Goal: Task Accomplishment & Management: Use online tool/utility

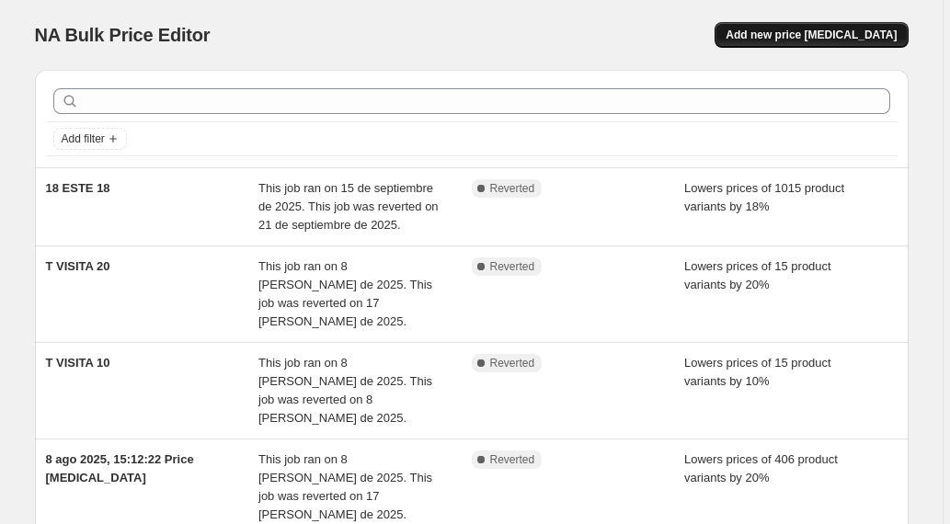
click at [843, 33] on span "Add new price [MEDICAL_DATA]" at bounding box center [811, 35] width 171 height 15
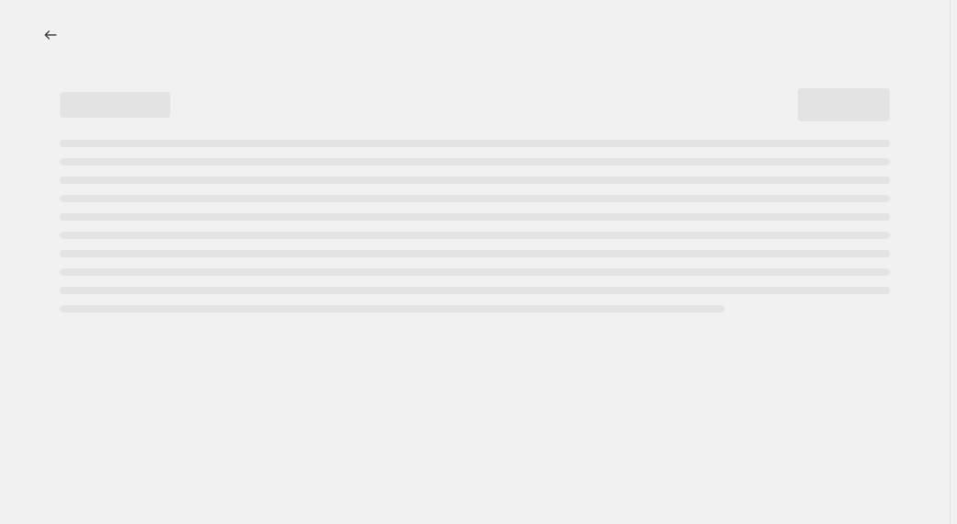
select select "percentage"
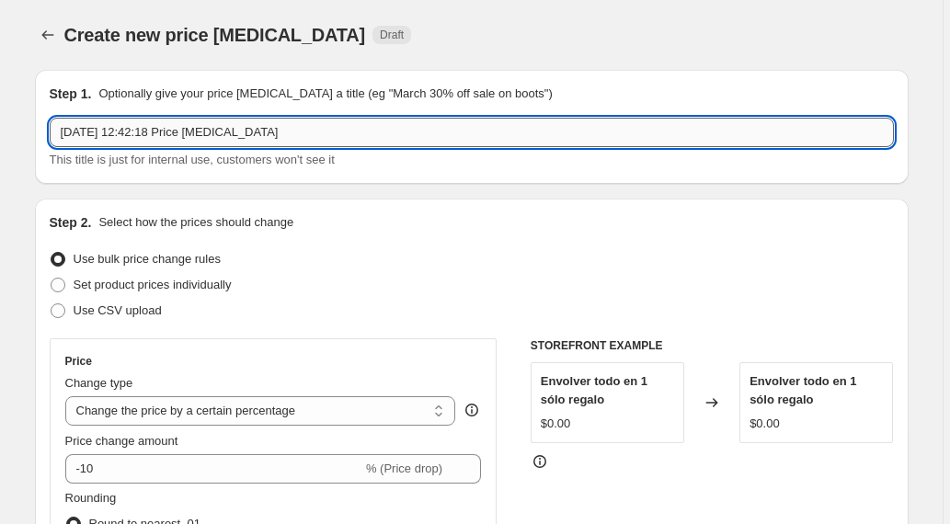
drag, startPoint x: 294, startPoint y: 134, endPoint x: 59, endPoint y: 120, distance: 235.9
click at [59, 120] on input "2 oct 2025, 12:42:18 Price change job" at bounding box center [472, 132] width 844 height 29
type input "terciopelo 70"
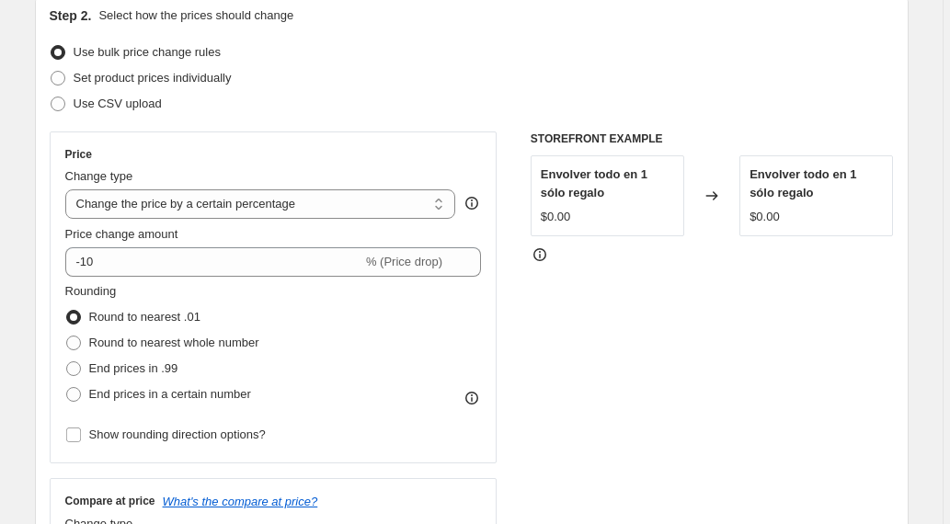
scroll to position [211, 0]
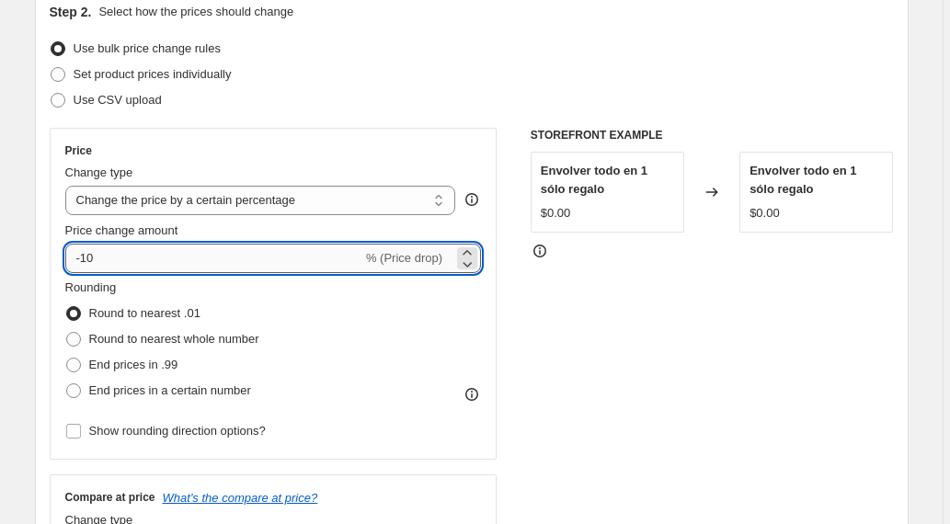
click at [92, 258] on input "-10" at bounding box center [213, 258] width 297 height 29
type input "-70"
click at [585, 324] on div "STOREFRONT EXAMPLE Envolver todo en 1 sólo regalo $0.00 Changed to Envolver tod…" at bounding box center [712, 353] width 363 height 451
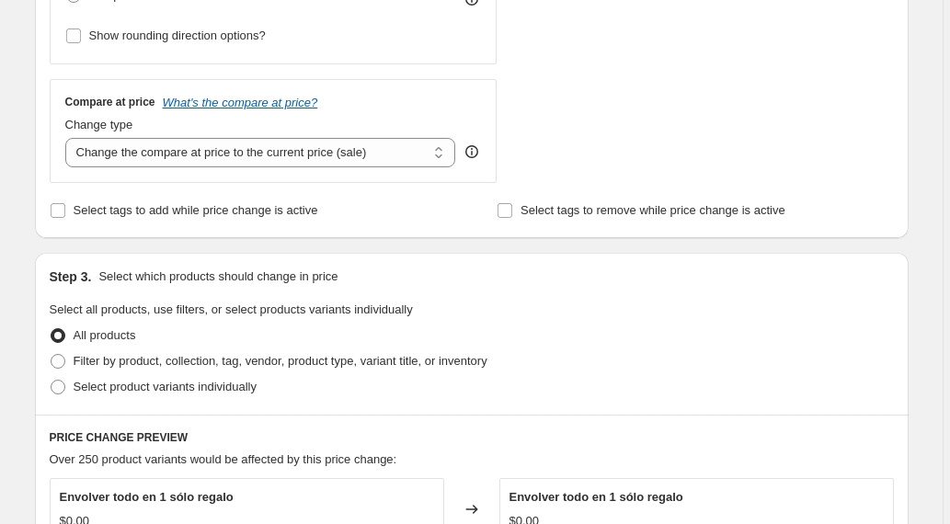
scroll to position [715, 0]
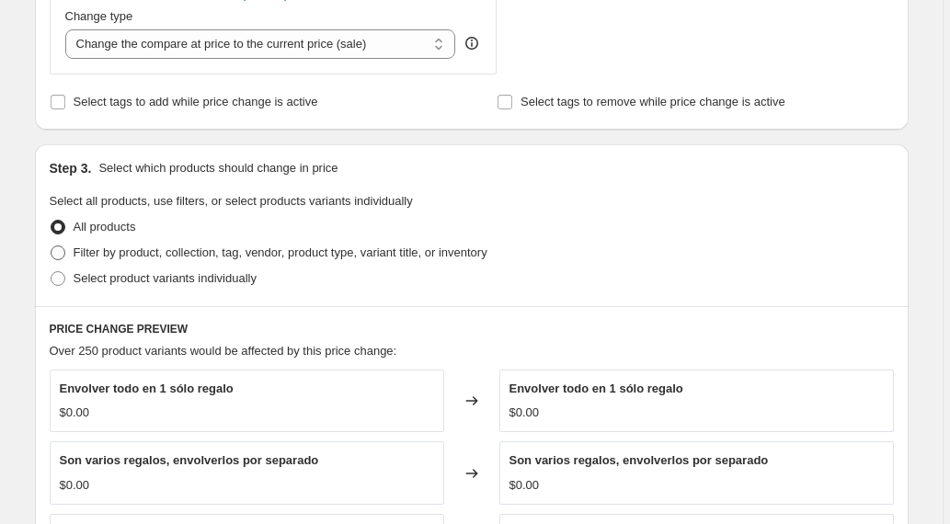
click at [61, 254] on span at bounding box center [58, 253] width 15 height 15
click at [52, 247] on input "Filter by product, collection, tag, vendor, product type, variant title, or inv…" at bounding box center [51, 246] width 1 height 1
radio input "true"
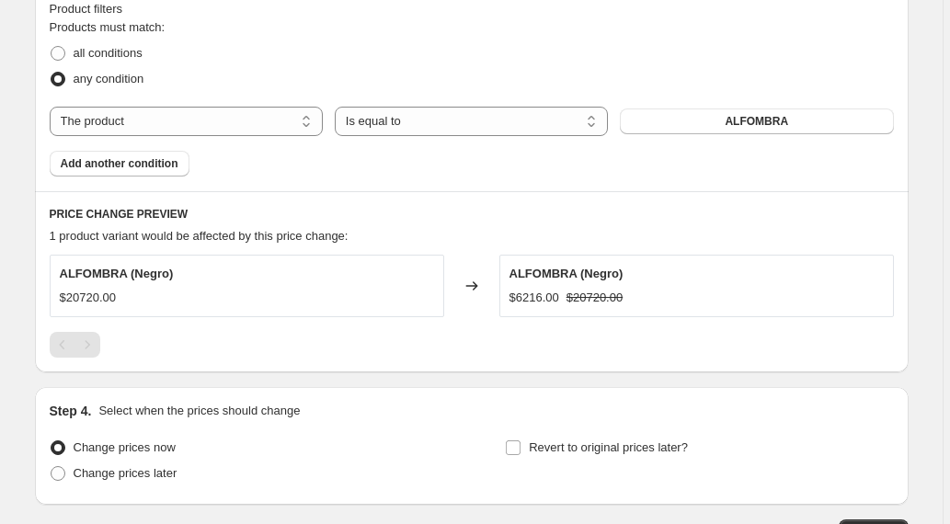
scroll to position [1038, 0]
click at [749, 119] on span "ALFOMBRA" at bounding box center [756, 120] width 63 height 15
click at [252, 124] on select "The product The product's collection The product's tag The product's vendor The…" at bounding box center [186, 120] width 273 height 29
select select "collection"
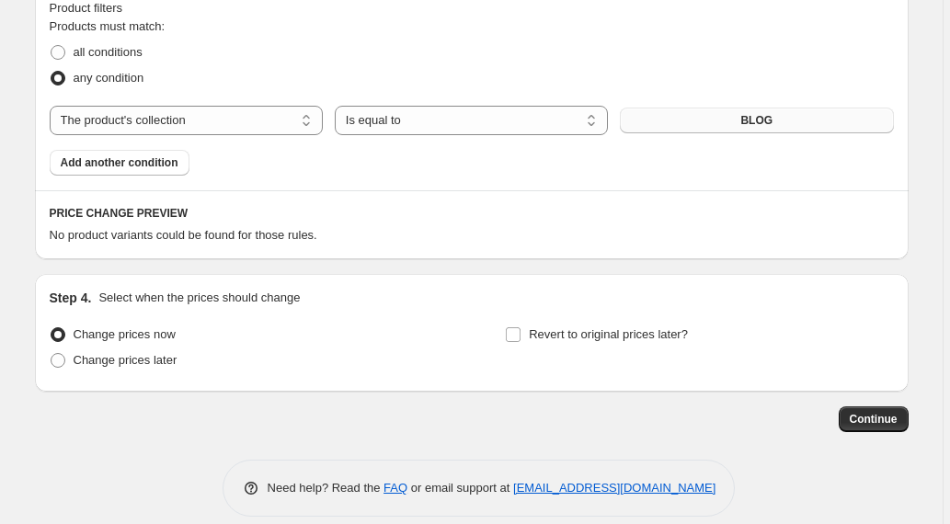
click at [790, 112] on button "BLOG" at bounding box center [756, 121] width 273 height 26
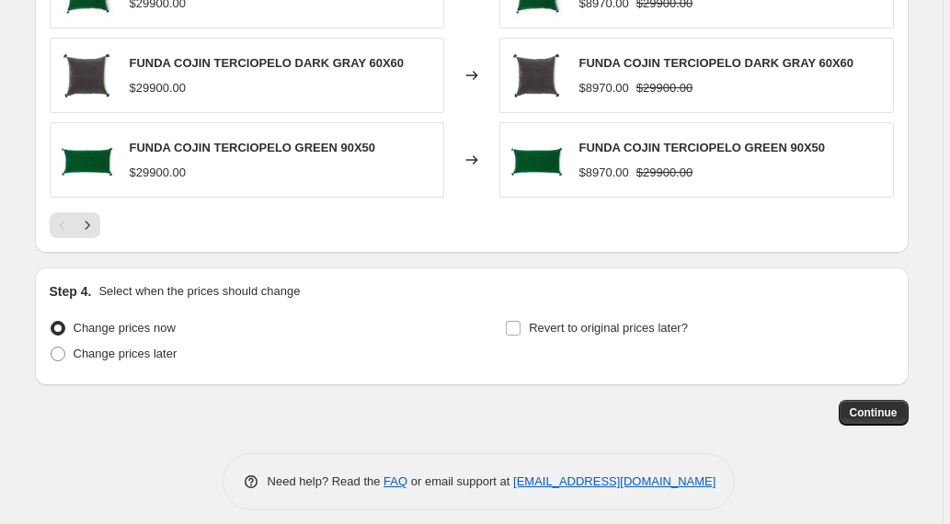
scroll to position [1509, 0]
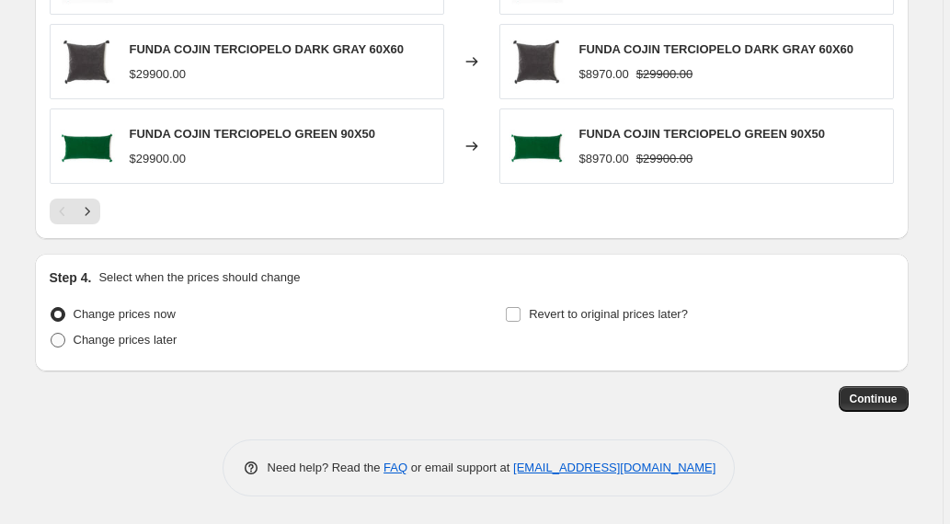
click at [63, 341] on span at bounding box center [58, 340] width 15 height 15
click at [52, 334] on input "Change prices later" at bounding box center [51, 333] width 1 height 1
radio input "true"
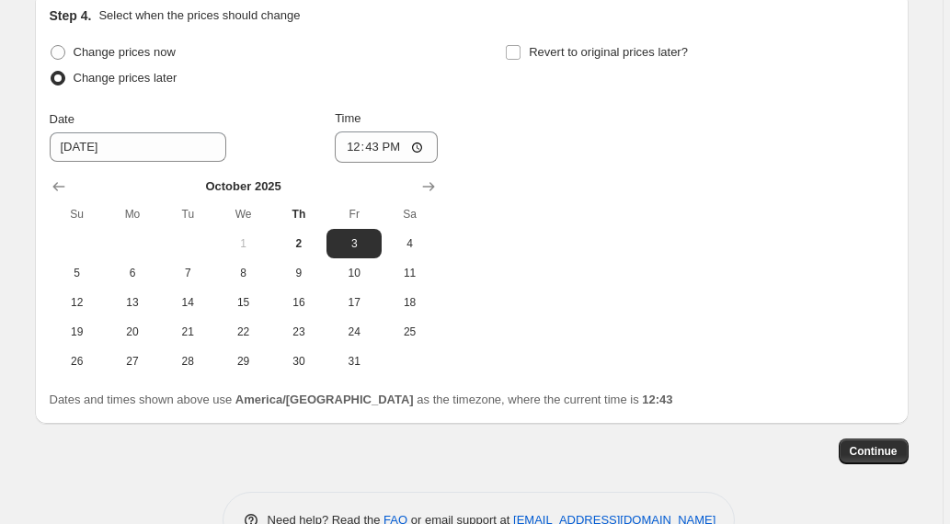
scroll to position [1801, 0]
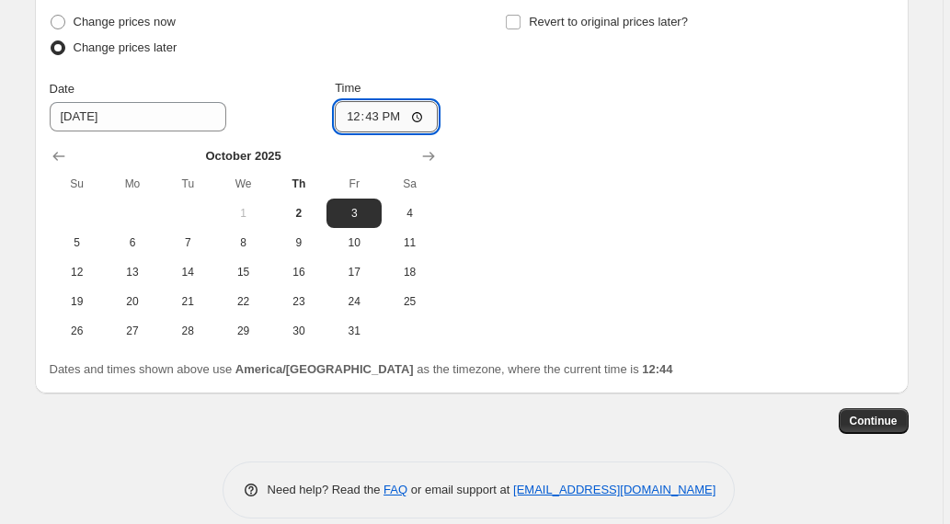
click at [399, 122] on input "12:43" at bounding box center [386, 116] width 103 height 31
click at [378, 118] on input "12:43" at bounding box center [386, 116] width 103 height 31
click at [422, 117] on input "12:43" at bounding box center [386, 116] width 103 height 31
click at [391, 118] on input "12:43" at bounding box center [386, 116] width 103 height 31
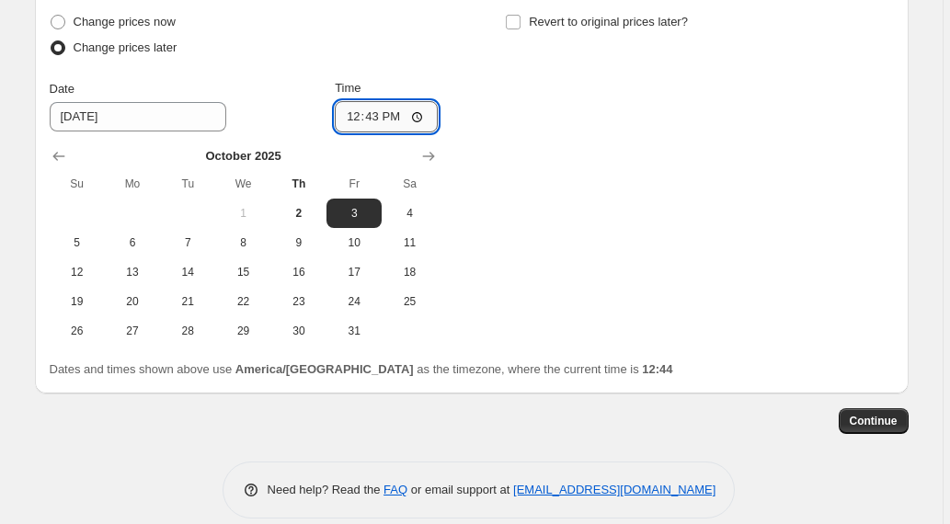
click at [374, 117] on input "12:43" at bounding box center [386, 116] width 103 height 31
click at [374, 121] on input "12:43" at bounding box center [386, 116] width 103 height 31
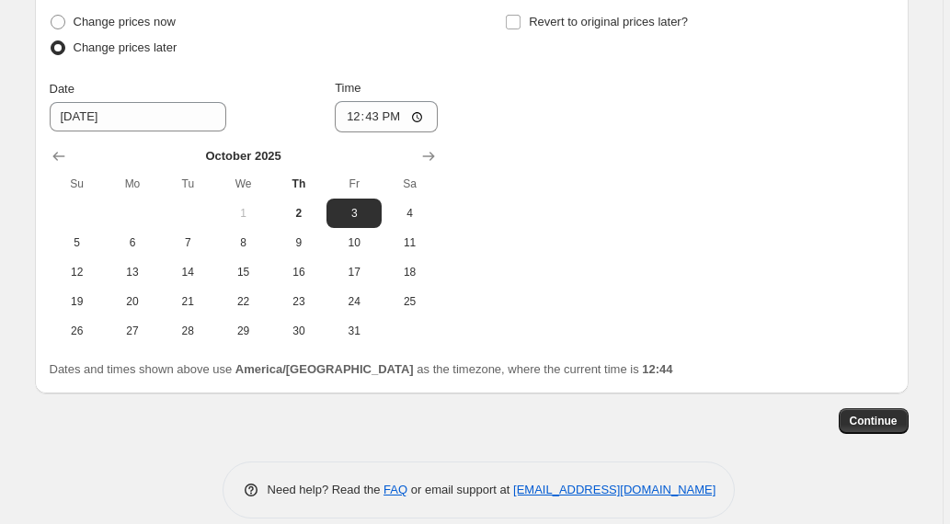
click at [664, 141] on div "Change prices now Change prices later Date 10/3/2025 Time 12:43 October 2025 Su…" at bounding box center [472, 177] width 844 height 337
click at [383, 117] on input "12:43" at bounding box center [386, 116] width 103 height 31
type input "19:30"
click at [609, 203] on div "Change prices now Change prices later Date 10/3/2025 Time 19:30 October 2025 Su…" at bounding box center [472, 177] width 844 height 337
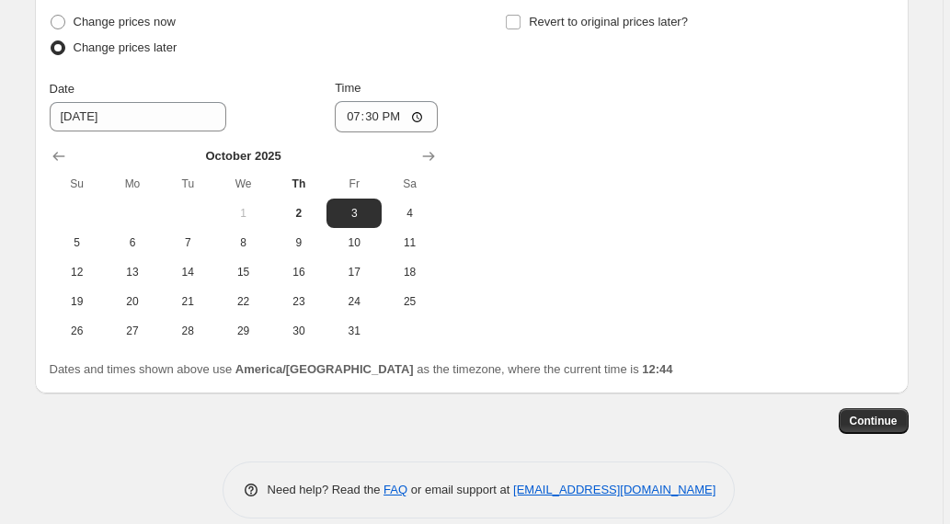
scroll to position [1823, 0]
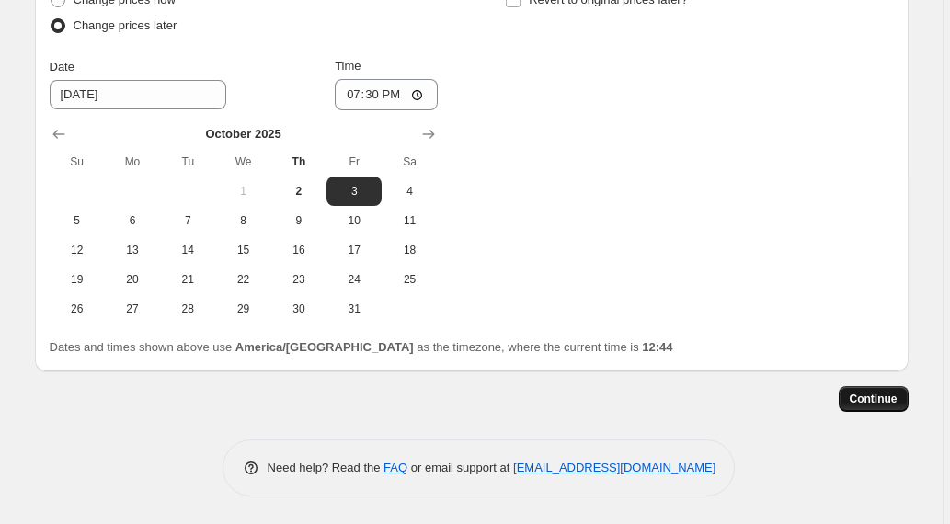
click at [874, 398] on span "Continue" at bounding box center [874, 399] width 48 height 15
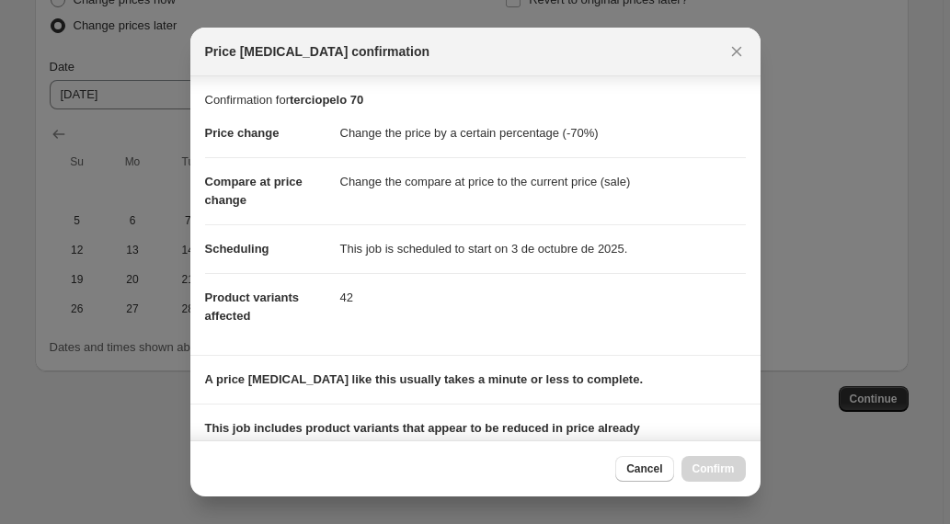
scroll to position [228, 0]
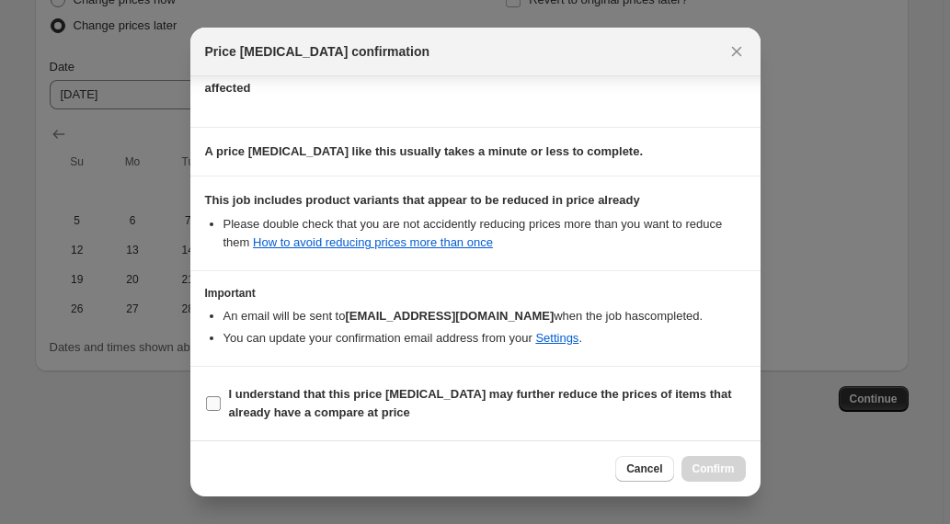
click at [216, 407] on input "I understand that this price change job may further reduce the prices of items …" at bounding box center [213, 403] width 15 height 15
checkbox input "true"
click at [713, 469] on span "Confirm" at bounding box center [714, 469] width 42 height 15
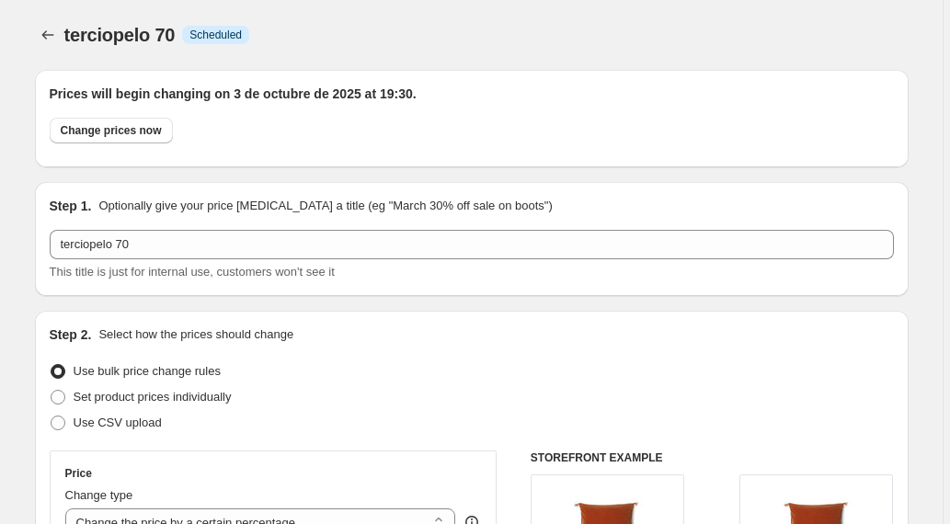
scroll to position [1823, 0]
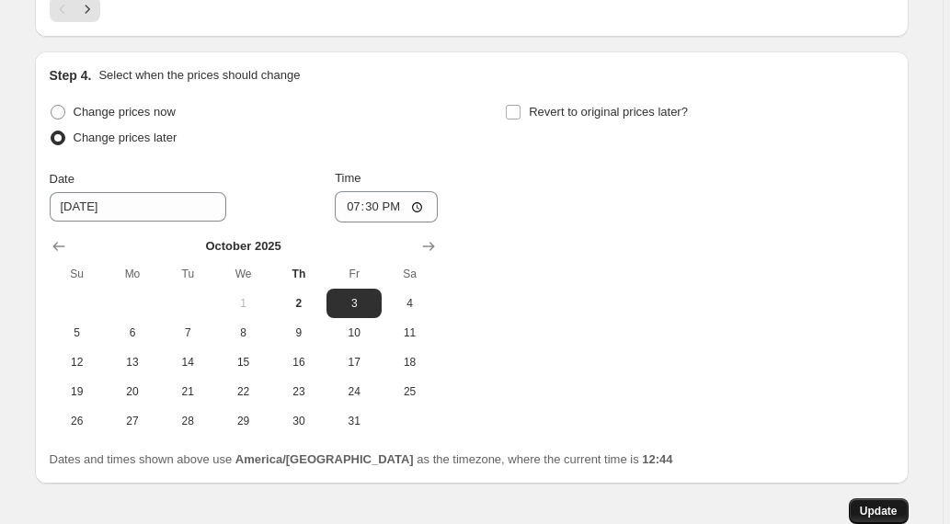
click at [879, 510] on span "Update" at bounding box center [879, 511] width 38 height 15
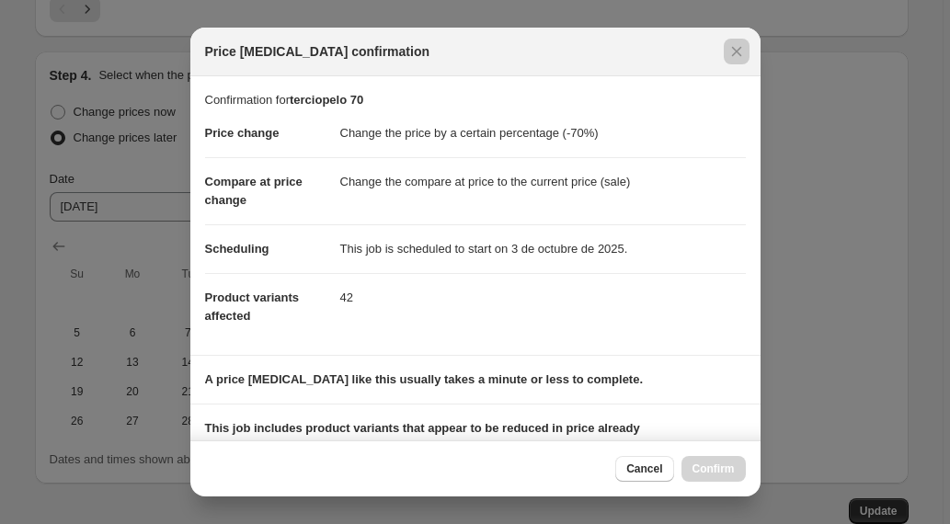
click at [848, 294] on div at bounding box center [475, 262] width 950 height 524
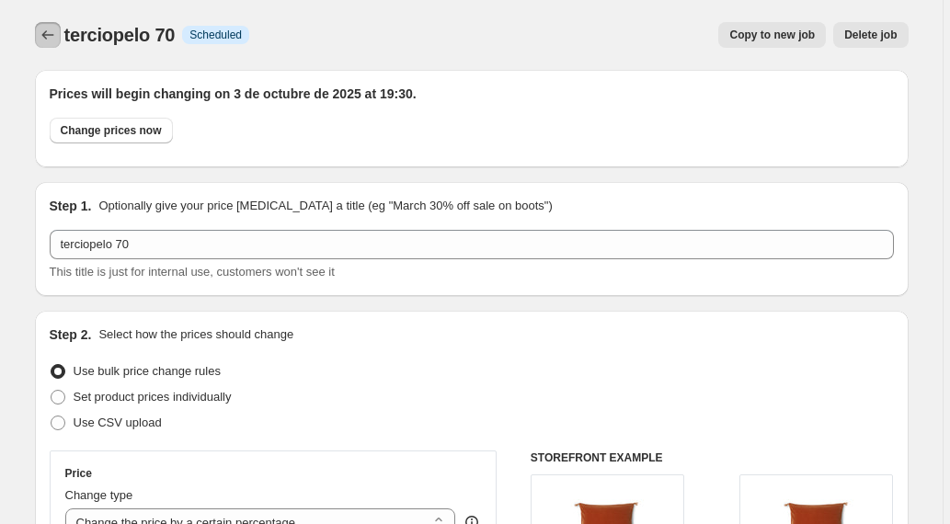
click at [52, 29] on icon "Price change jobs" at bounding box center [48, 35] width 18 height 18
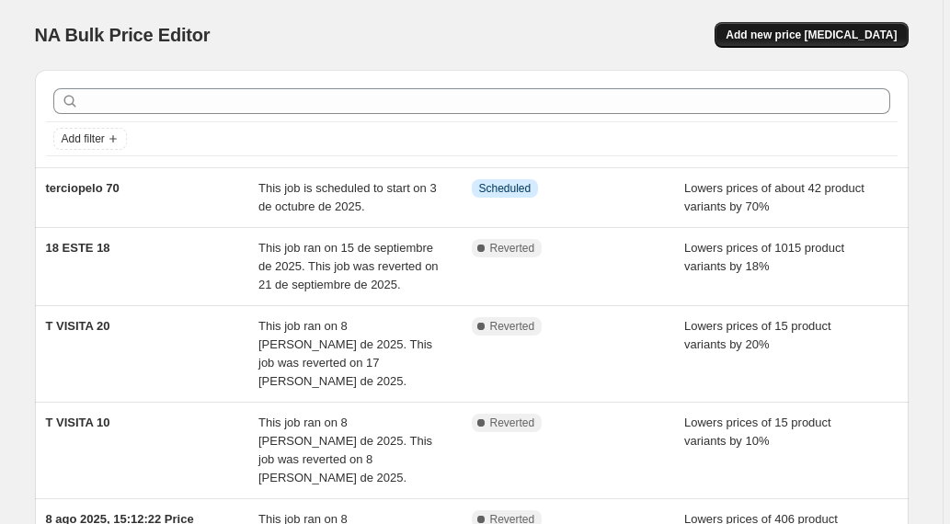
click at [796, 34] on span "Add new price change job" at bounding box center [811, 35] width 171 height 15
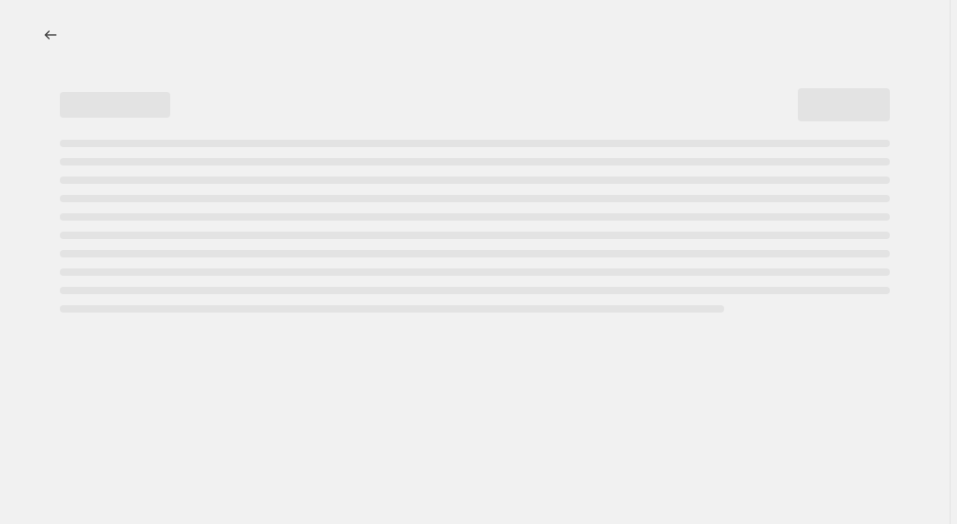
select select "percentage"
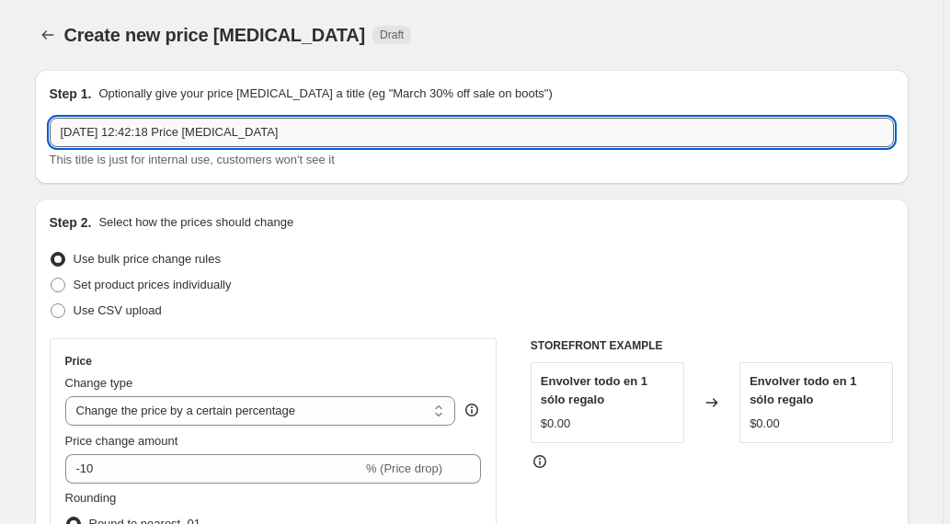
click at [289, 130] on input "2 oct 2025, 12:42:18 Price change job" at bounding box center [472, 132] width 844 height 29
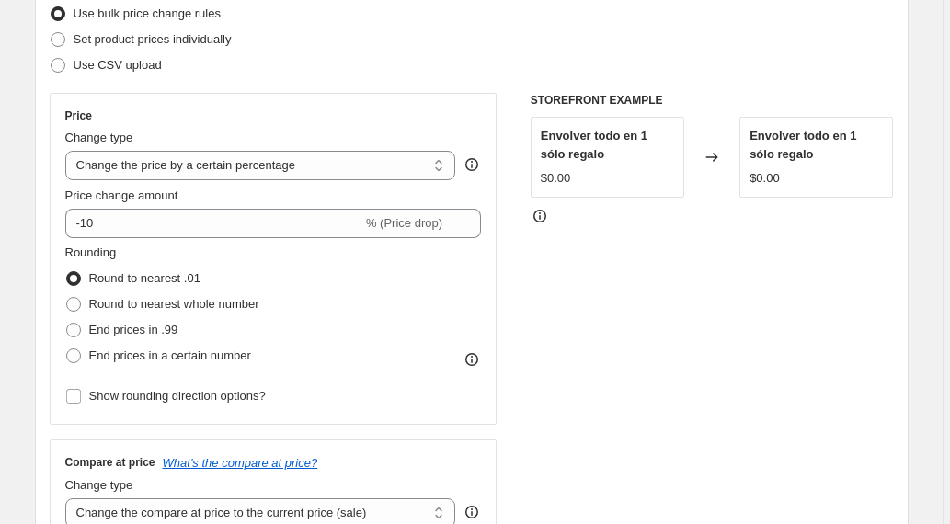
scroll to position [256, 0]
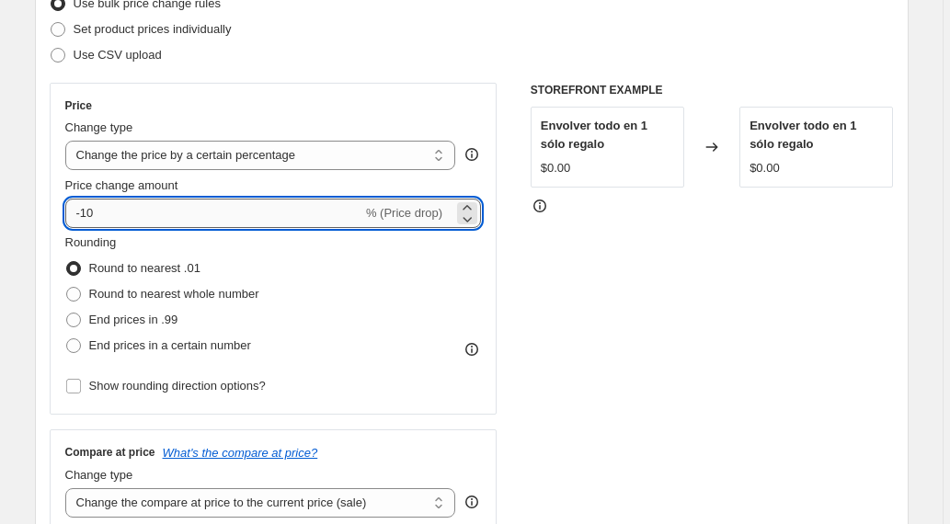
click at [93, 213] on input "-10" at bounding box center [213, 213] width 297 height 29
type input "-50"
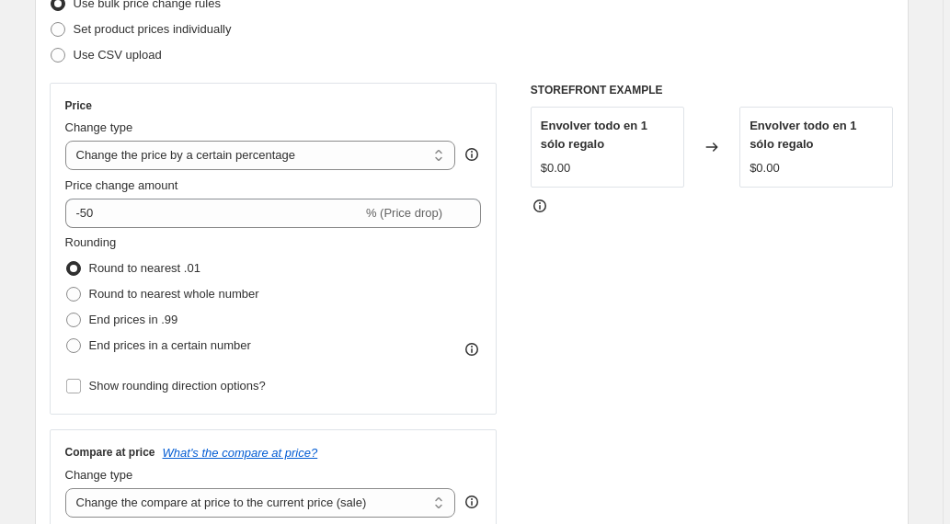
click at [645, 300] on div "STOREFRONT EXAMPLE Envolver todo en 1 sólo regalo $0.00 Changed to Envolver tod…" at bounding box center [712, 308] width 363 height 451
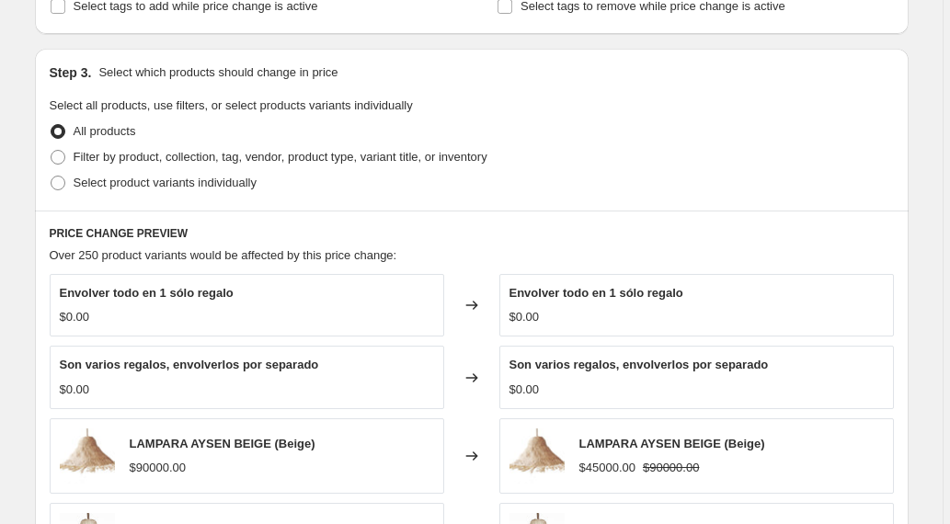
scroll to position [895, 0]
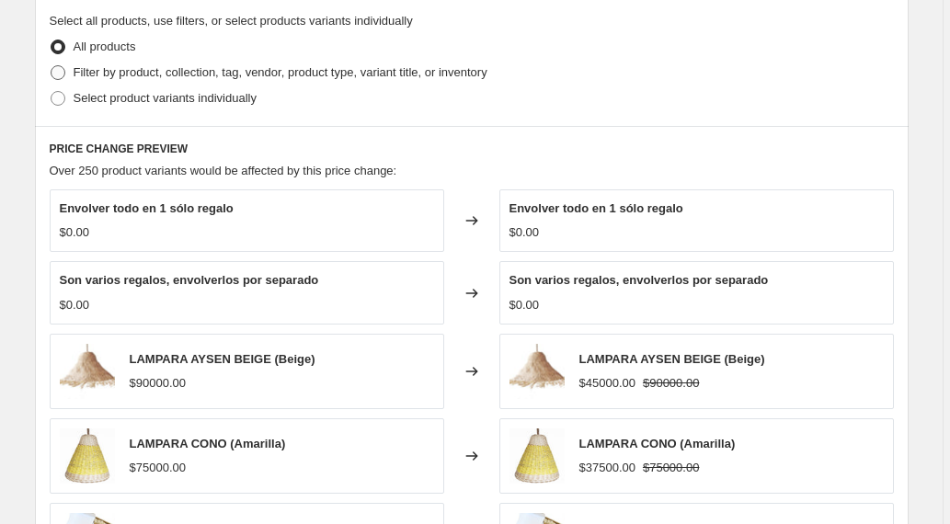
click at [63, 73] on span at bounding box center [58, 72] width 15 height 15
click at [52, 66] on input "Filter by product, collection, tag, vendor, product type, variant title, or inv…" at bounding box center [51, 65] width 1 height 1
radio input "true"
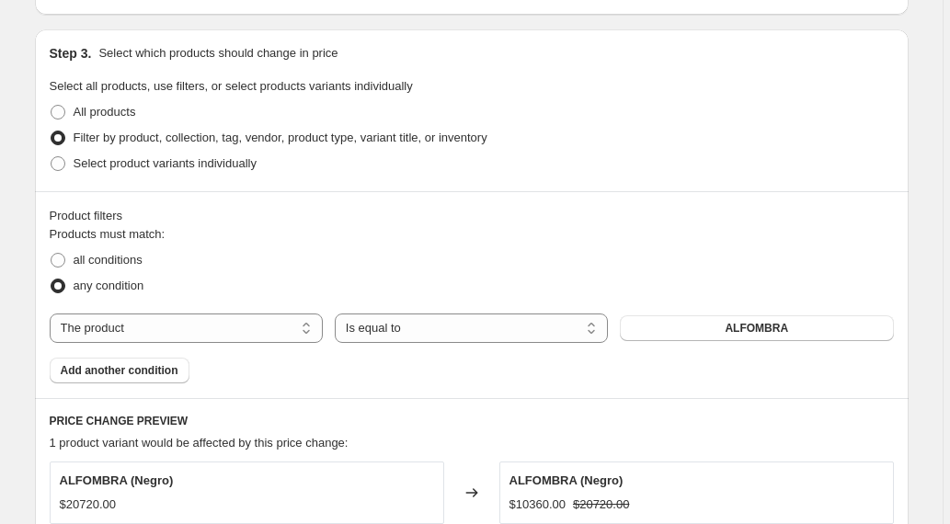
scroll to position [829, 0]
click at [247, 331] on select "The product The product's collection The product's tag The product's vendor The…" at bounding box center [186, 329] width 273 height 29
select select "title"
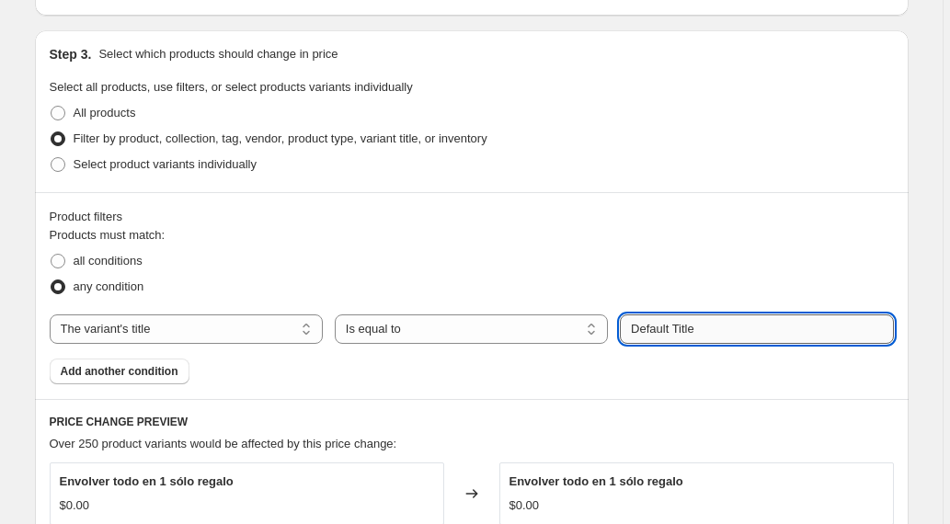
click at [716, 336] on input "Default Title" at bounding box center [756, 329] width 273 height 29
drag, startPoint x: 716, startPoint y: 336, endPoint x: 635, endPoint y: 328, distance: 81.3
click at [635, 328] on input "Default Title" at bounding box center [756, 329] width 273 height 29
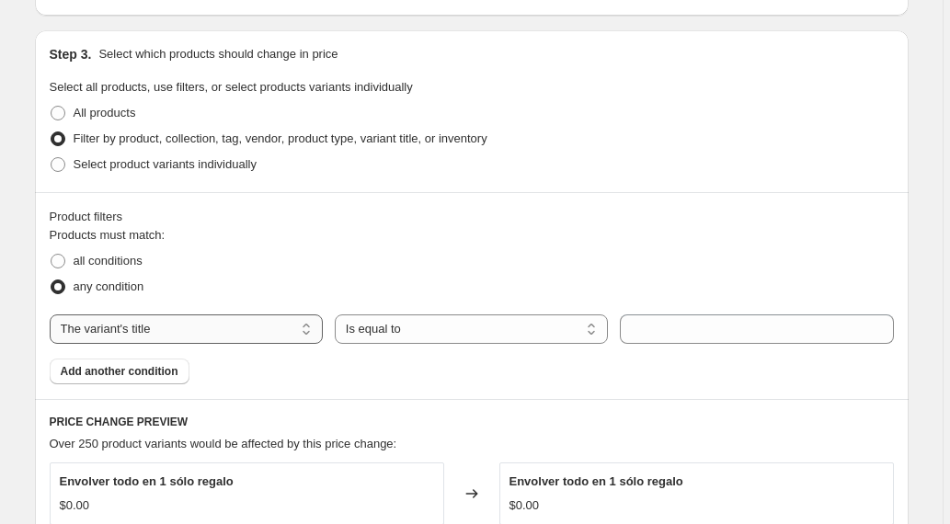
click at [223, 334] on select "The product The product's collection The product's tag The product's vendor The…" at bounding box center [186, 329] width 273 height 29
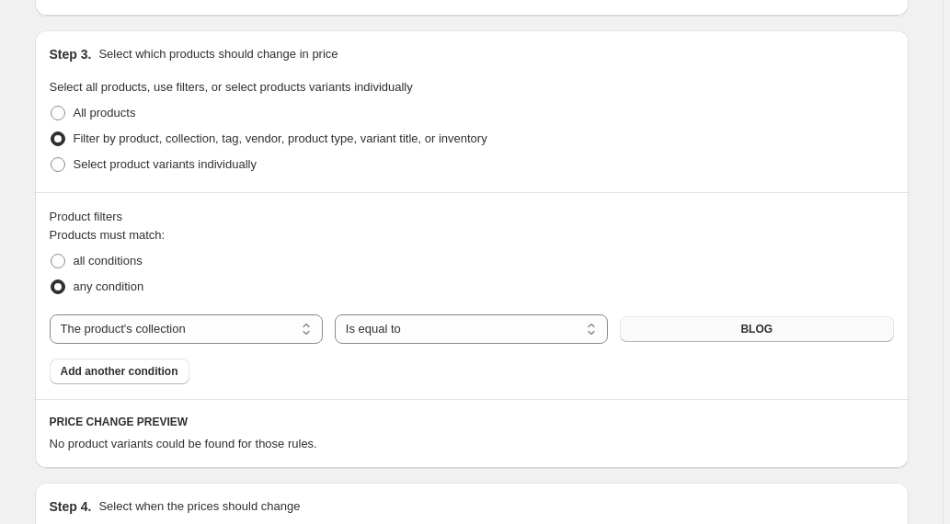
click at [730, 331] on button "BLOG" at bounding box center [756, 329] width 273 height 26
click at [283, 332] on select "The product The product's collection The product's tag The product's vendor The…" at bounding box center [186, 329] width 273 height 29
select select "product"
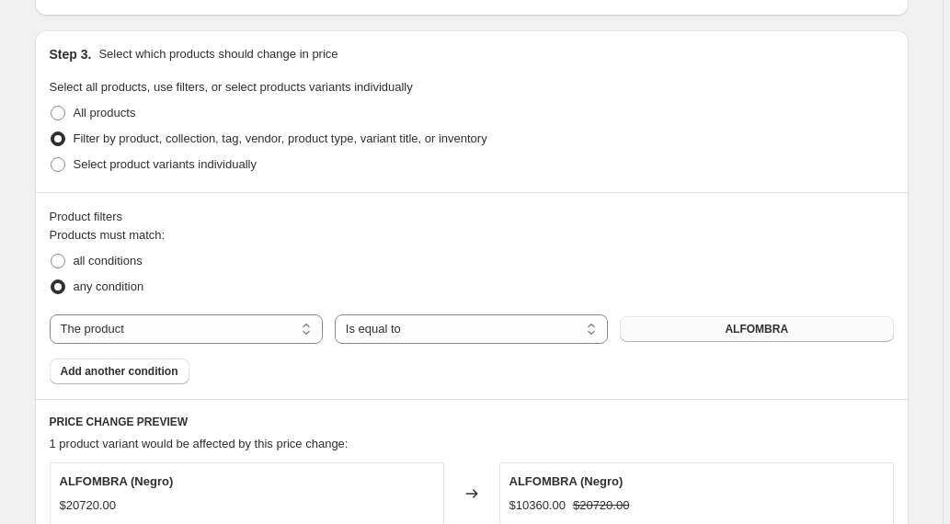
click at [715, 329] on button "ALFOMBRA" at bounding box center [756, 329] width 273 height 26
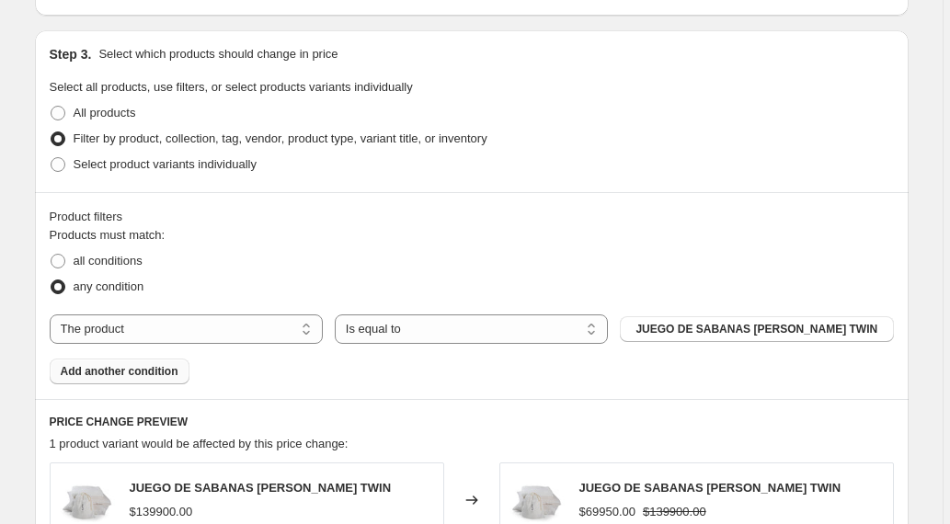
click at [156, 375] on span "Add another condition" at bounding box center [120, 371] width 118 height 15
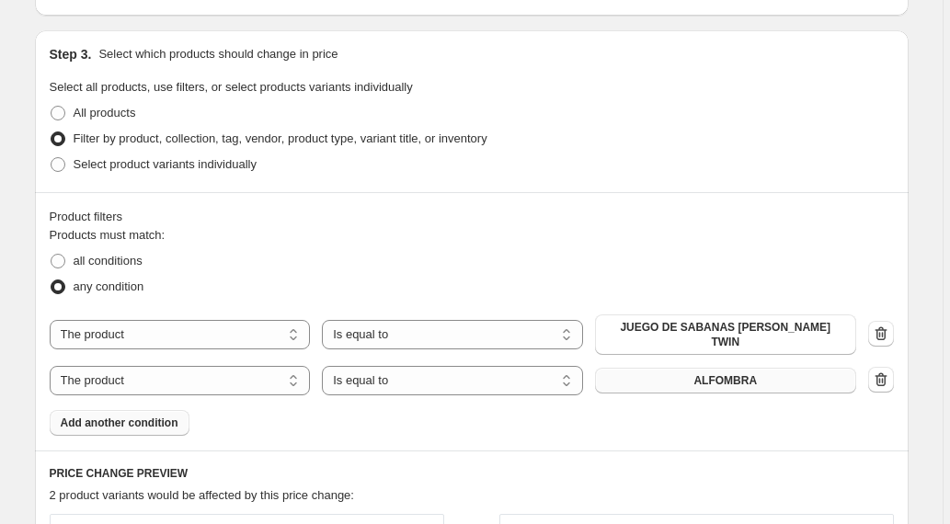
click at [722, 373] on span "ALFOMBRA" at bounding box center [725, 380] width 63 height 15
click at [675, 368] on button "ALFOMBRA" at bounding box center [725, 381] width 261 height 26
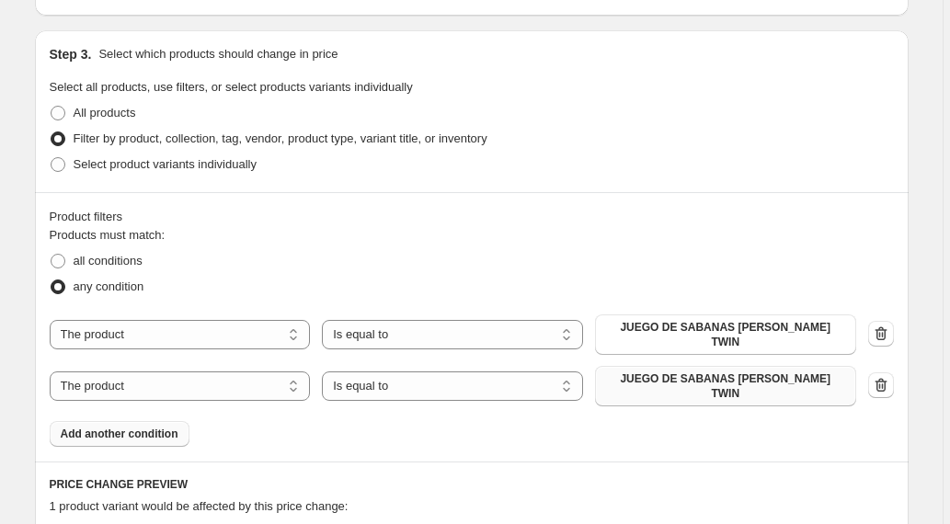
click at [750, 373] on span "JUEGO DE SABANAS LINO BLANCO TWIN" at bounding box center [725, 386] width 239 height 29
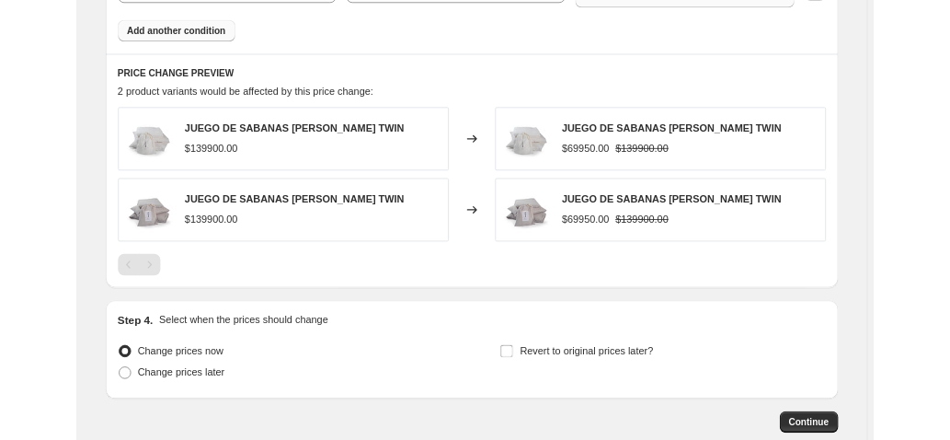
scroll to position [1076, 0]
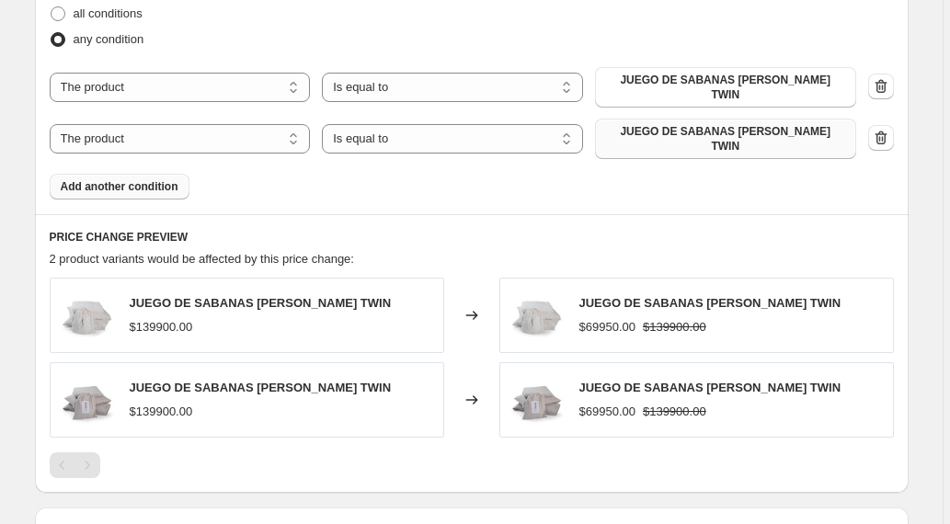
click at [164, 179] on span "Add another condition" at bounding box center [120, 186] width 118 height 15
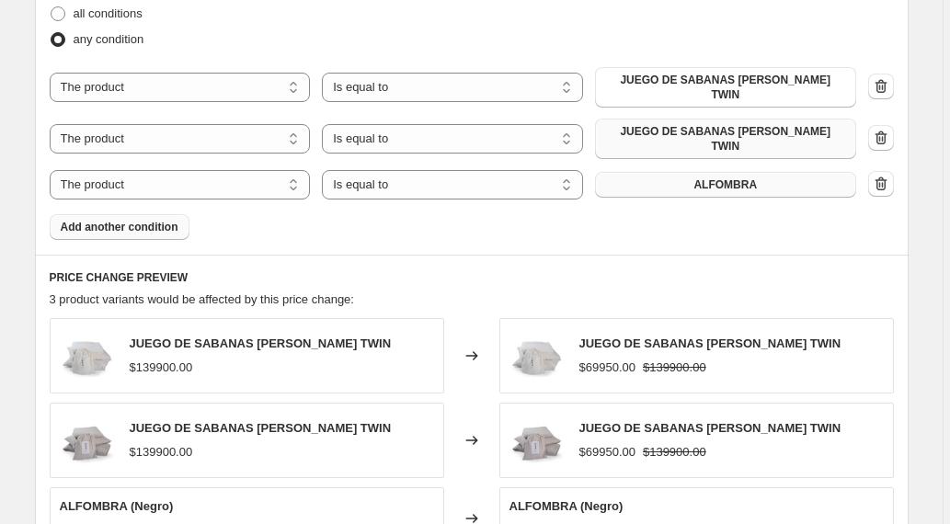
click at [762, 172] on button "ALFOMBRA" at bounding box center [725, 185] width 261 height 26
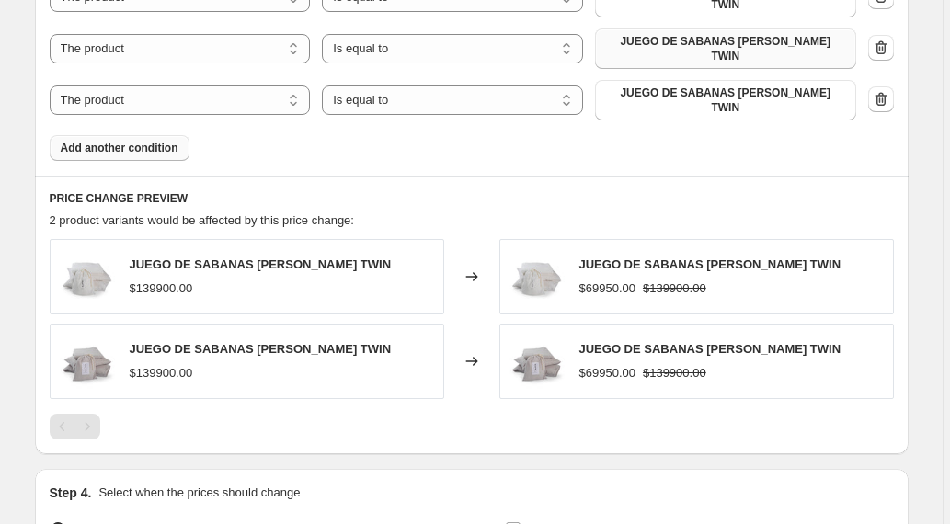
scroll to position [1171, 0]
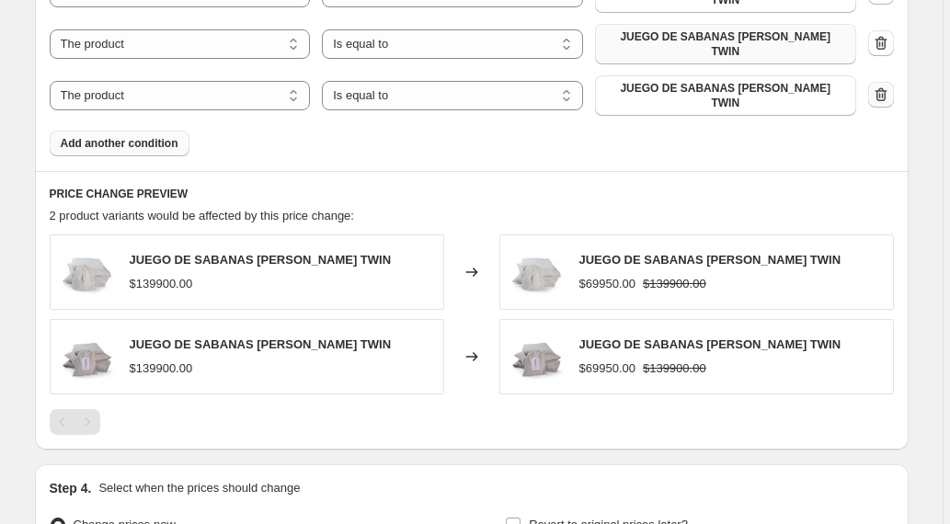
click at [887, 87] on icon "button" at bounding box center [881, 94] width 12 height 14
